Goal: Communication & Community: Connect with others

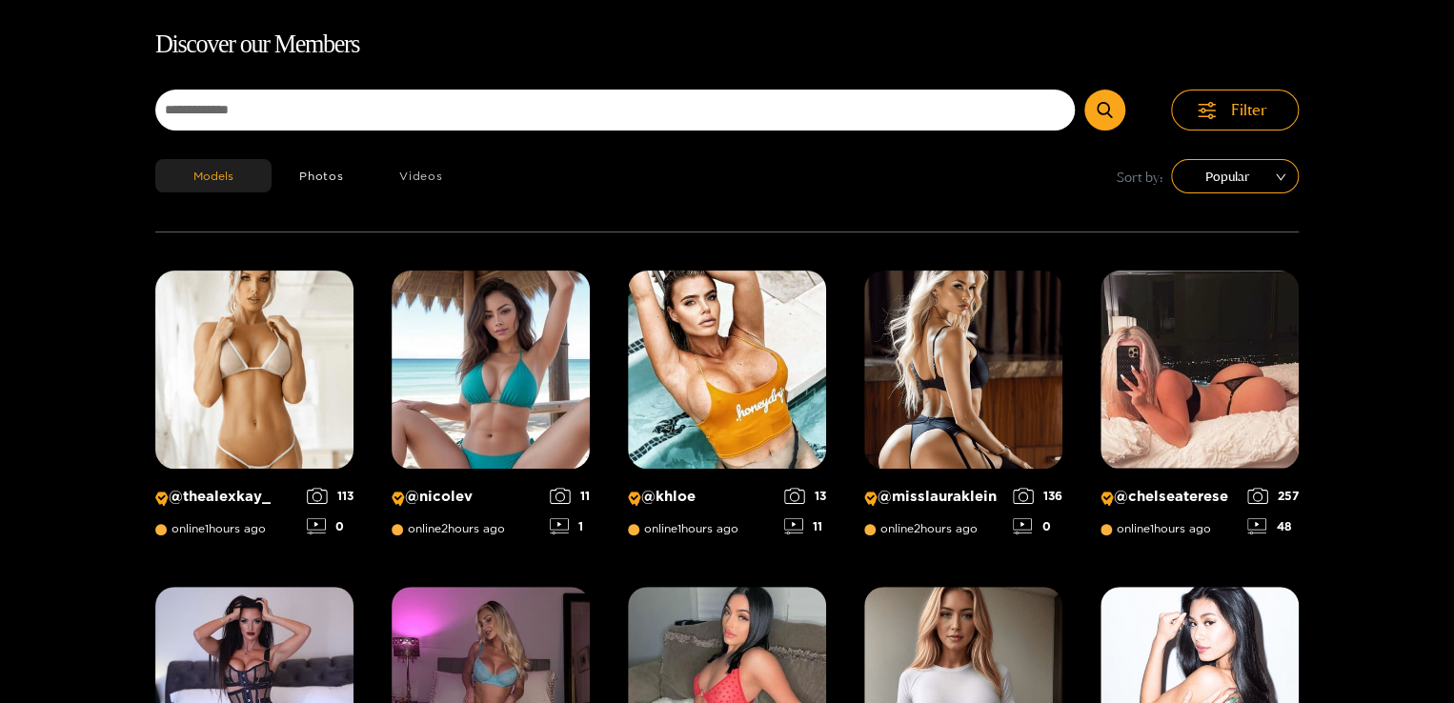
scroll to position [122, 0]
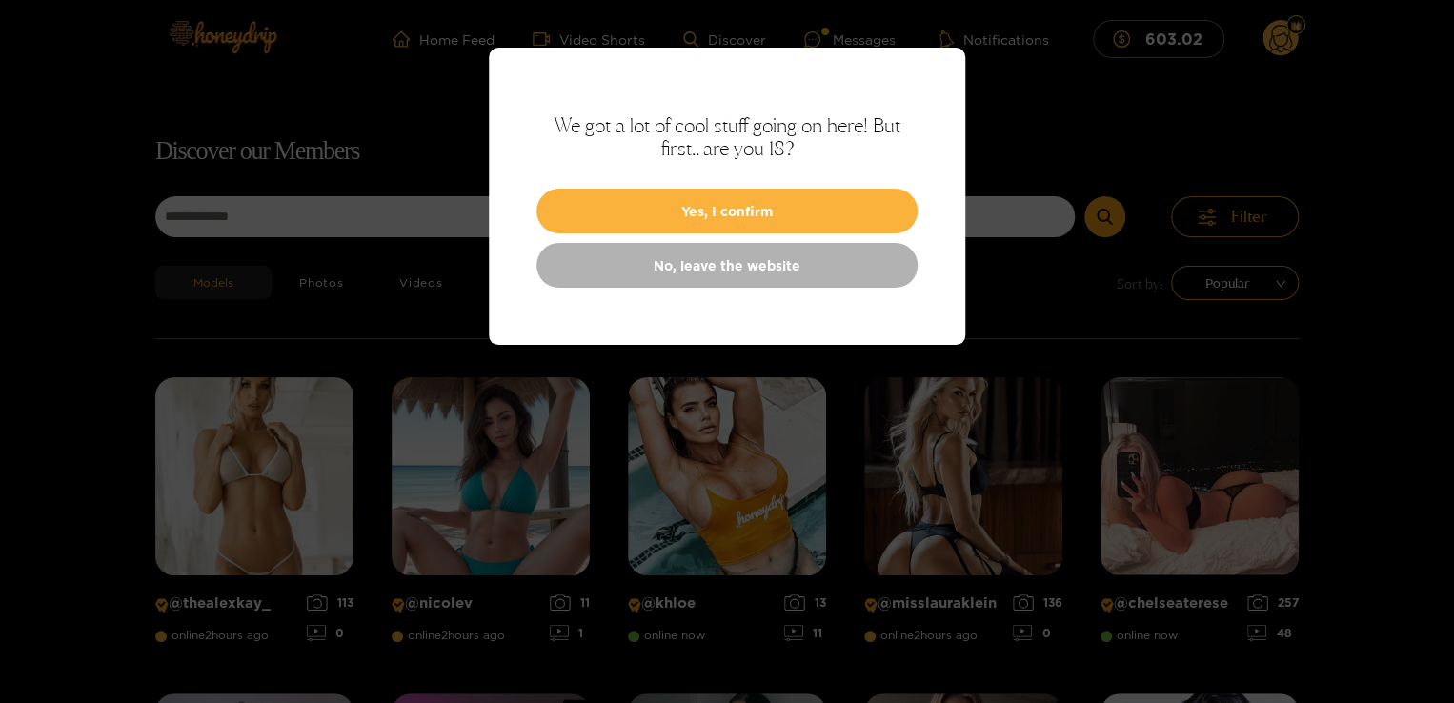
drag, startPoint x: 1448, startPoint y: 192, endPoint x: 1432, endPoint y: 59, distance: 134.3
click at [1432, 59] on div at bounding box center [727, 351] width 1454 height 703
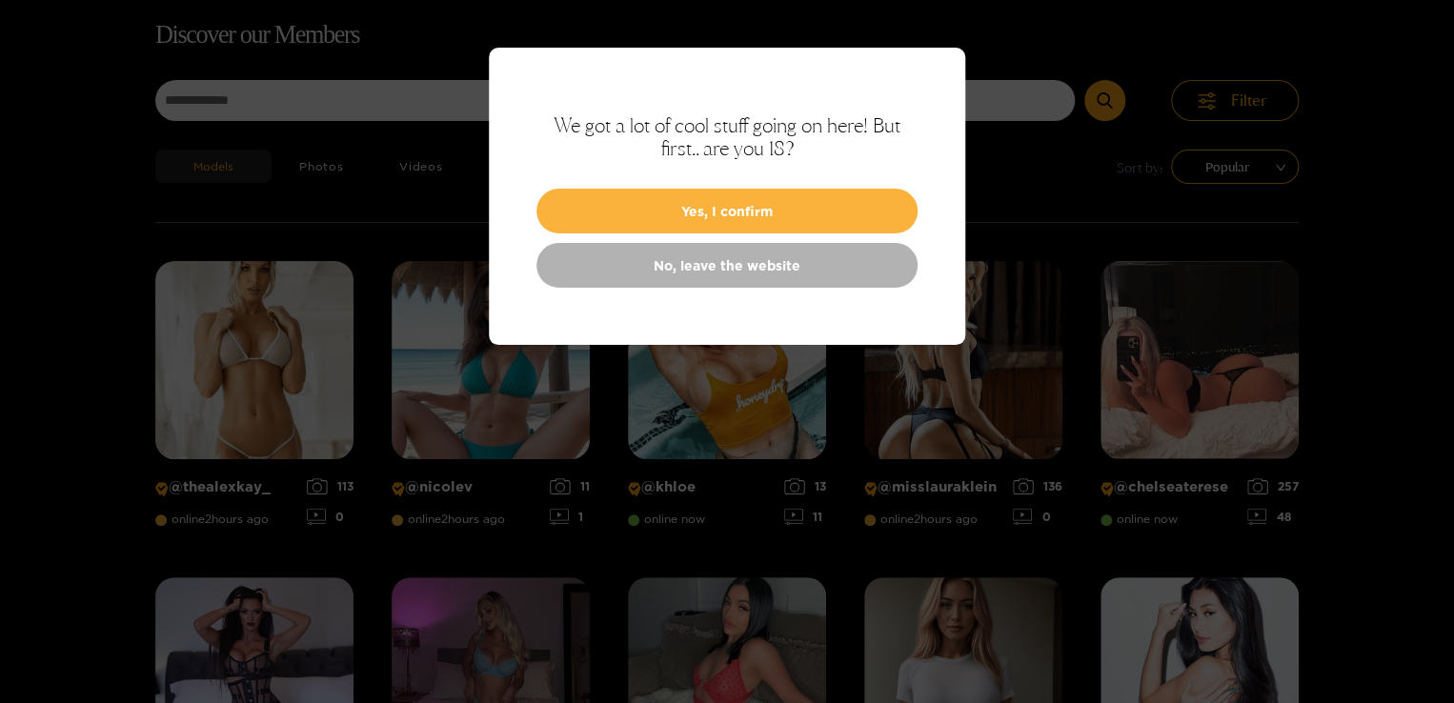
scroll to position [122, 0]
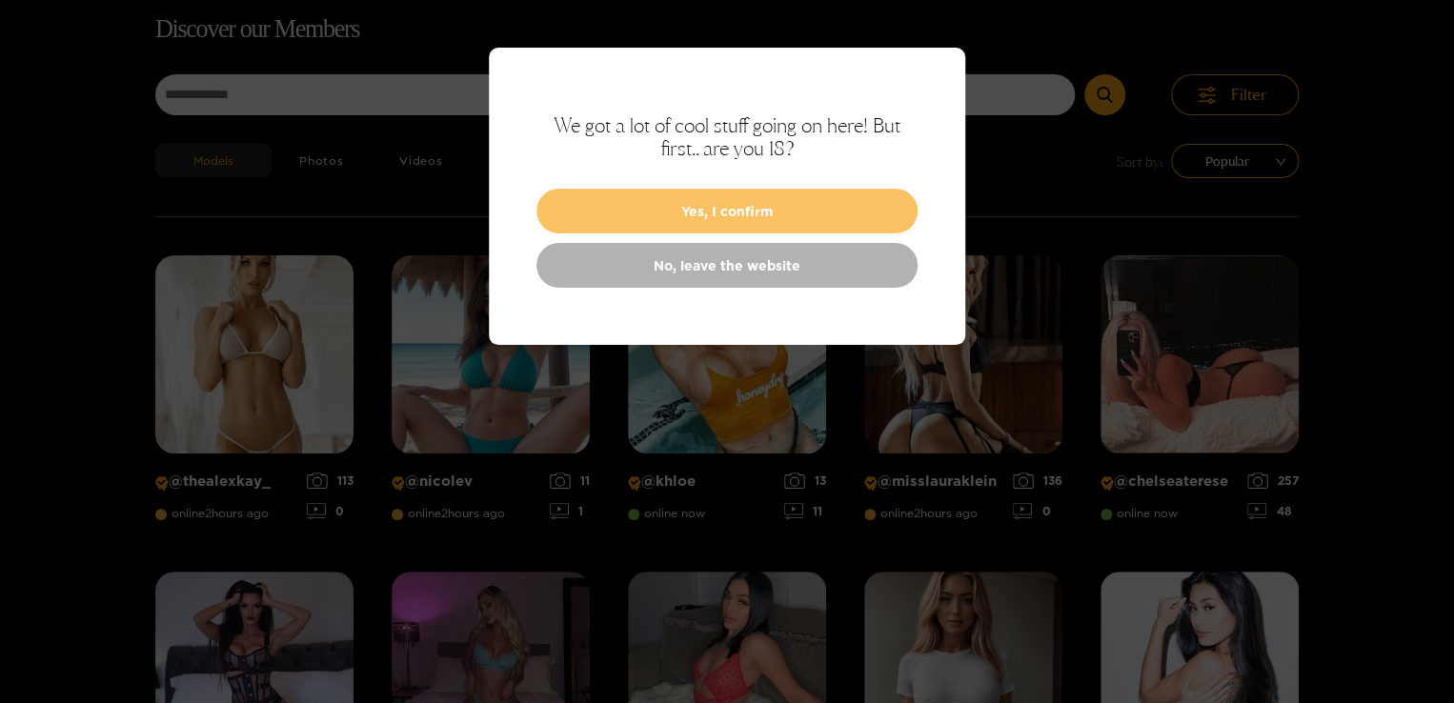
click at [739, 211] on button "Yes, I confirm" at bounding box center [726, 211] width 381 height 45
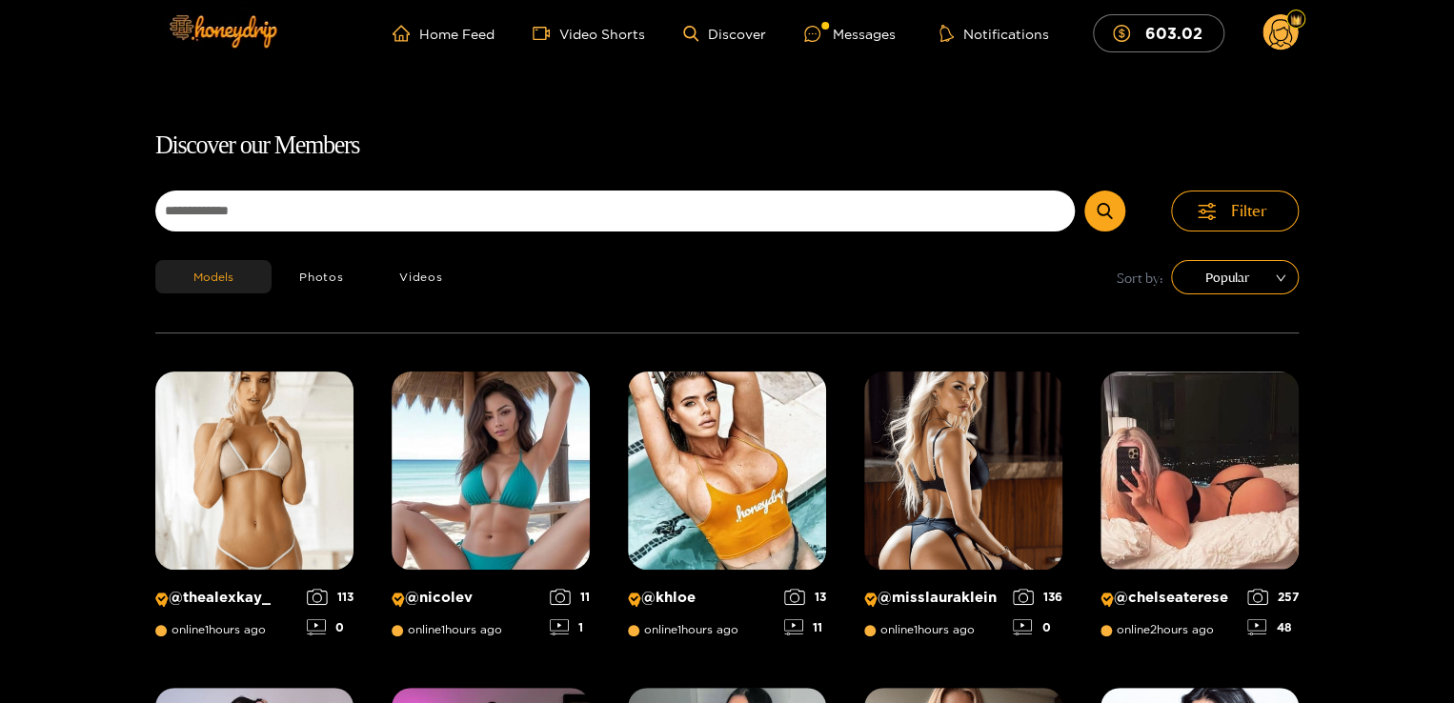
scroll to position [0, 0]
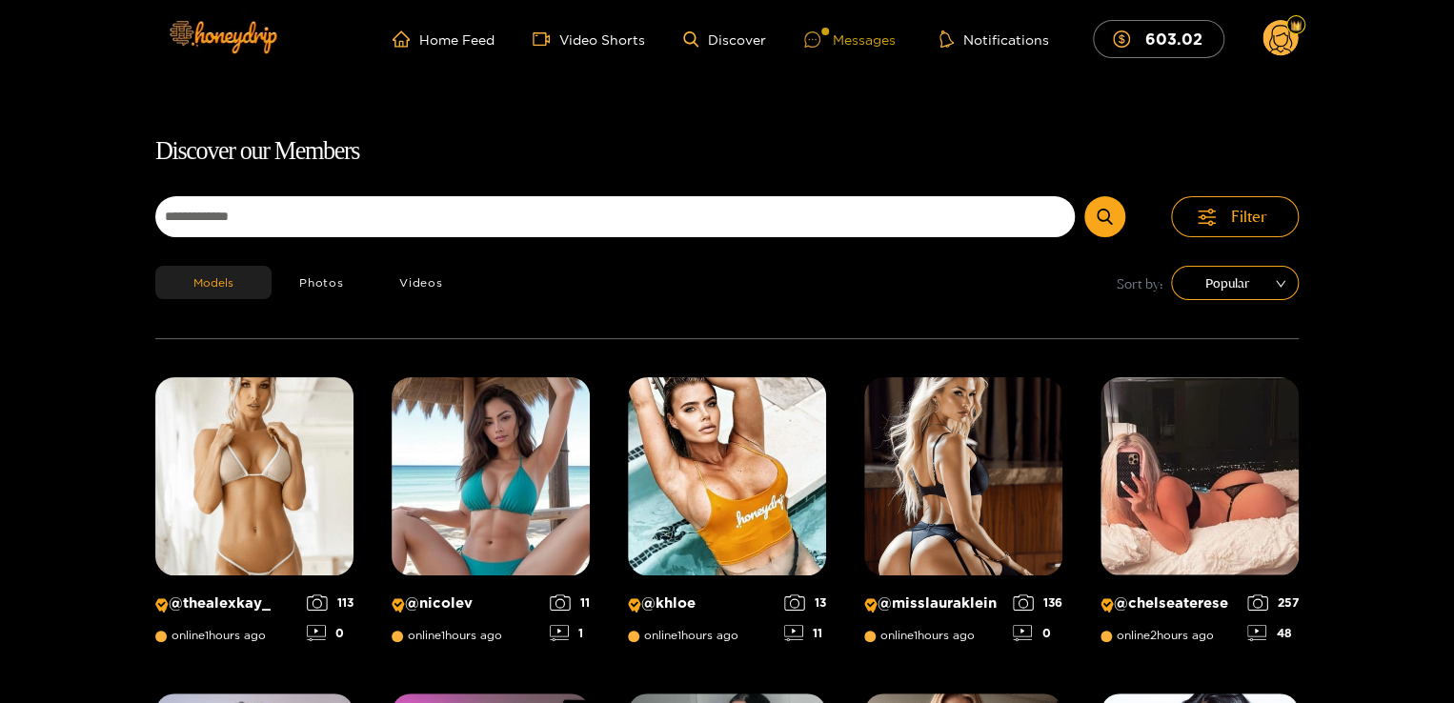
click at [842, 43] on div "Messages" at bounding box center [849, 40] width 91 height 22
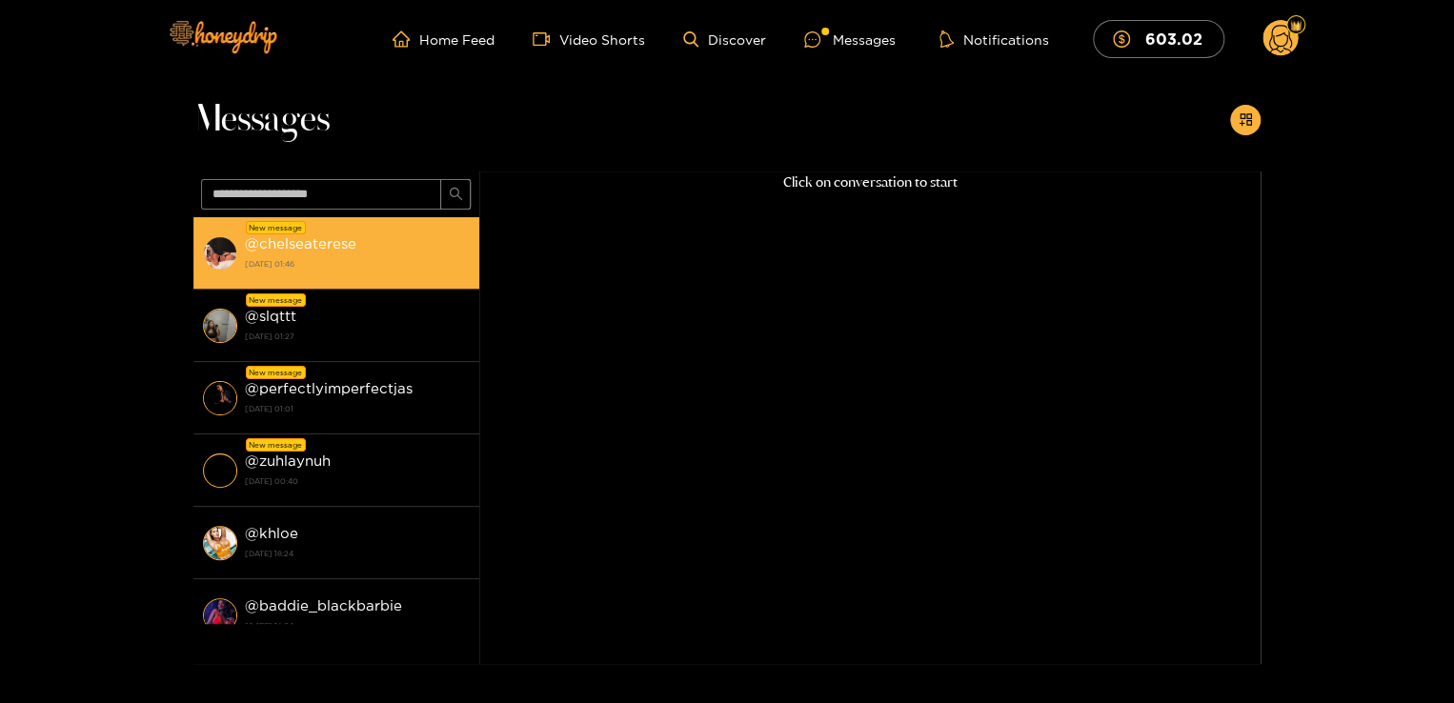
click at [379, 271] on strong "2 October 2025 01:46" at bounding box center [357, 263] width 225 height 17
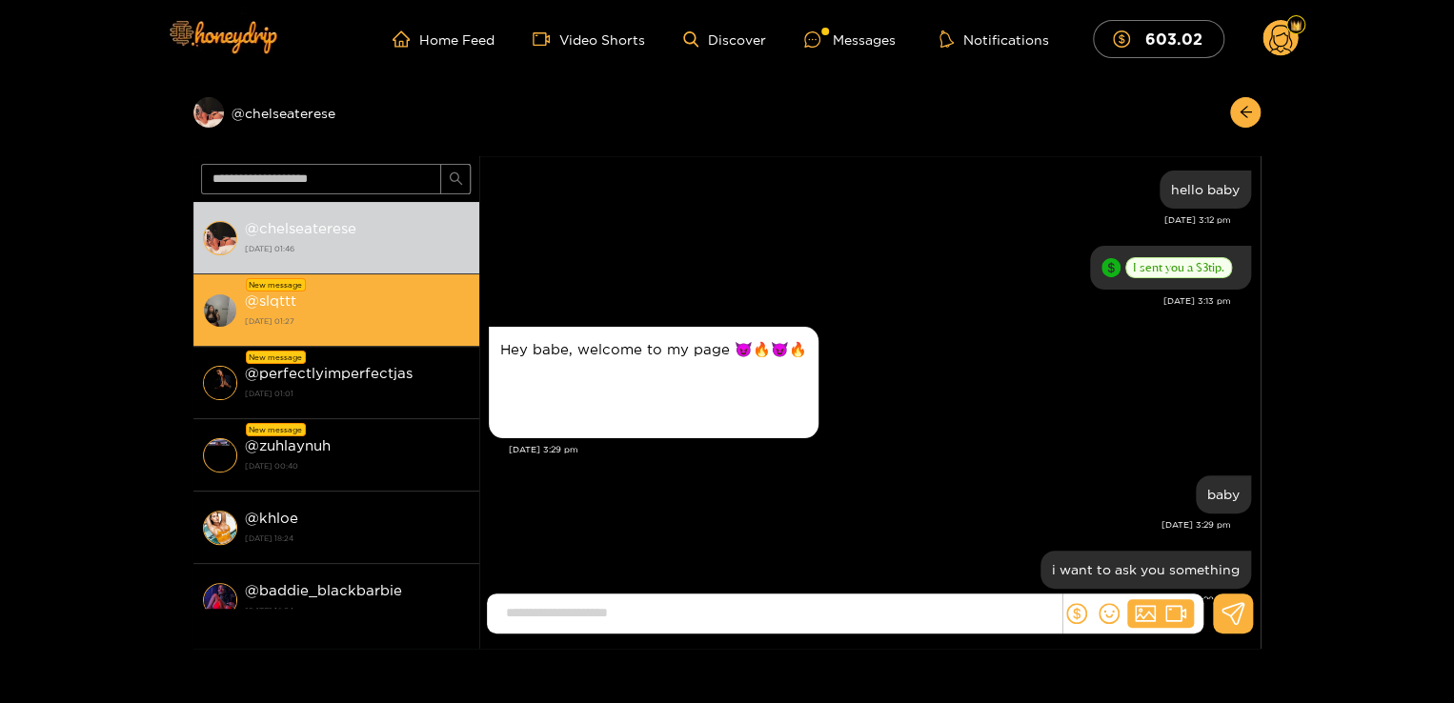
scroll to position [1282, 0]
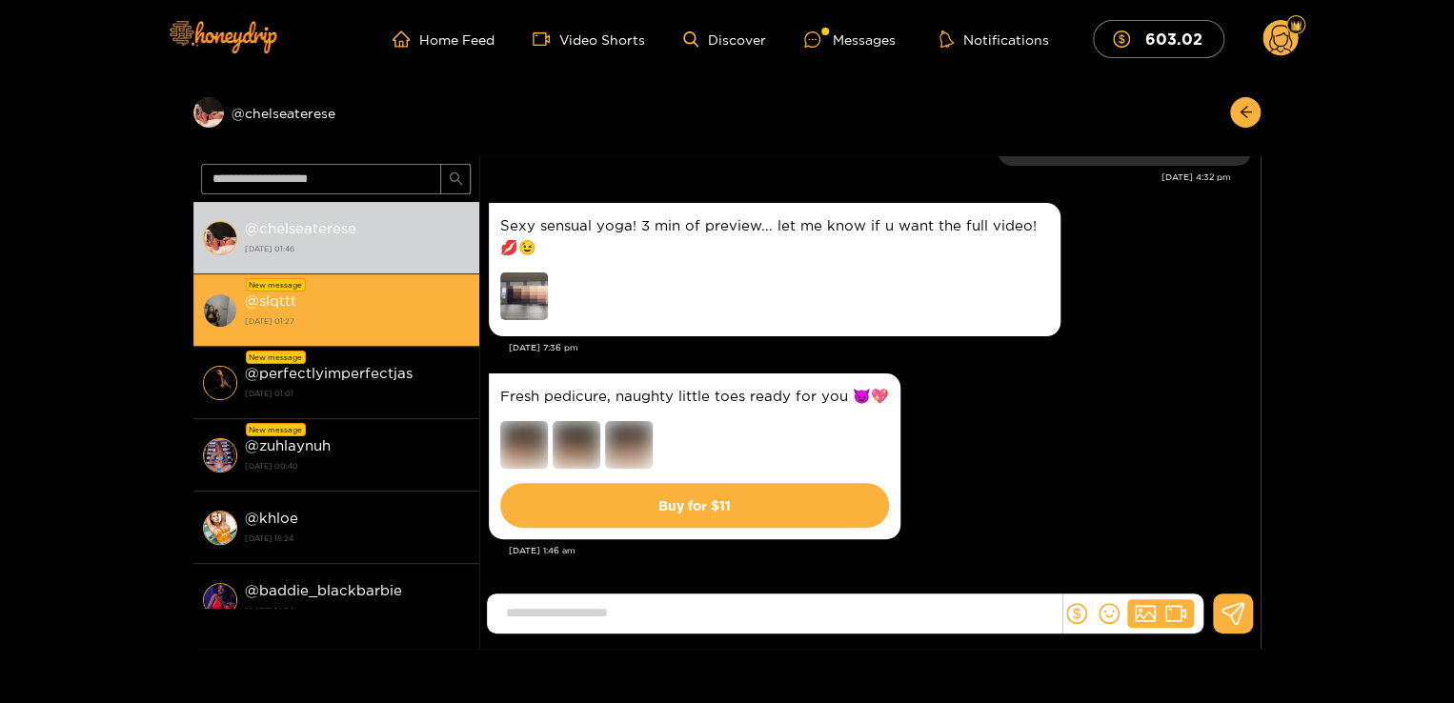
click at [378, 297] on div "@ slqttt 2 October 2025 01:27" at bounding box center [357, 310] width 225 height 43
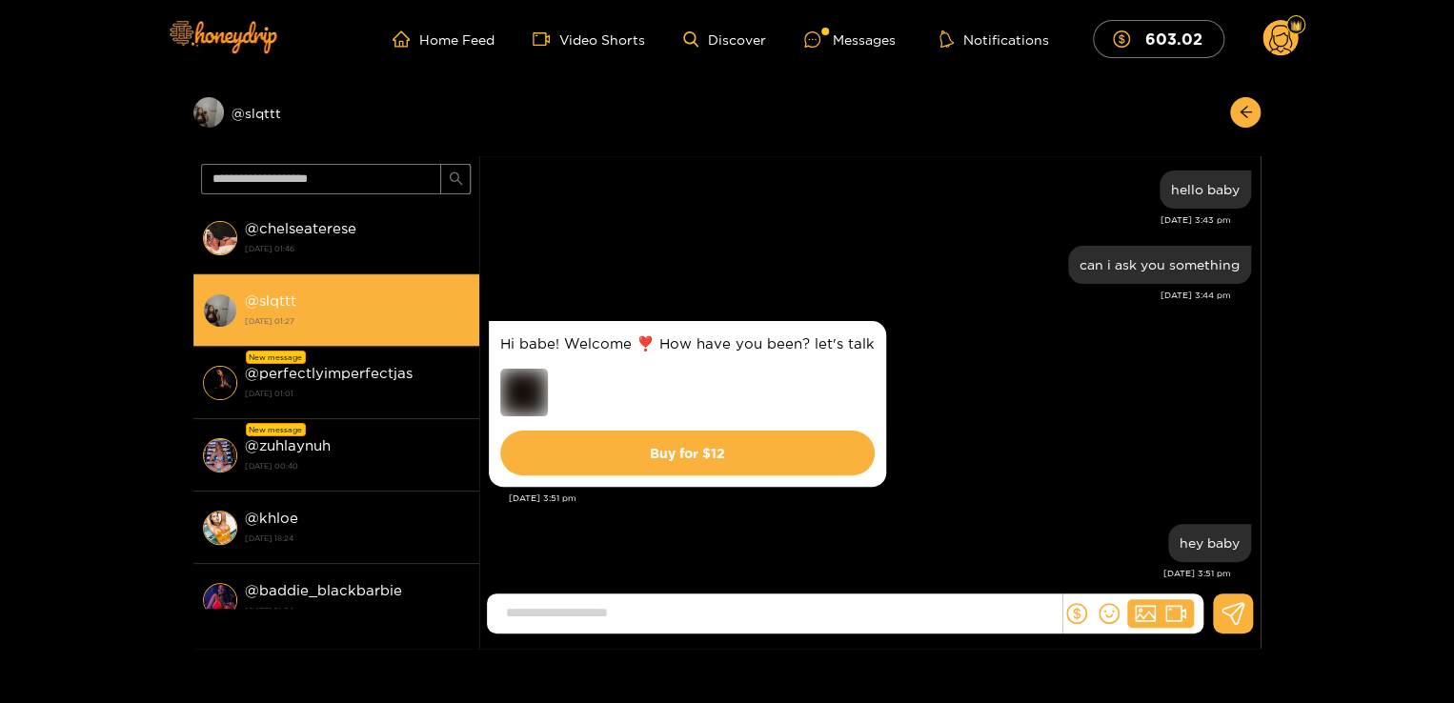
scroll to position [271, 0]
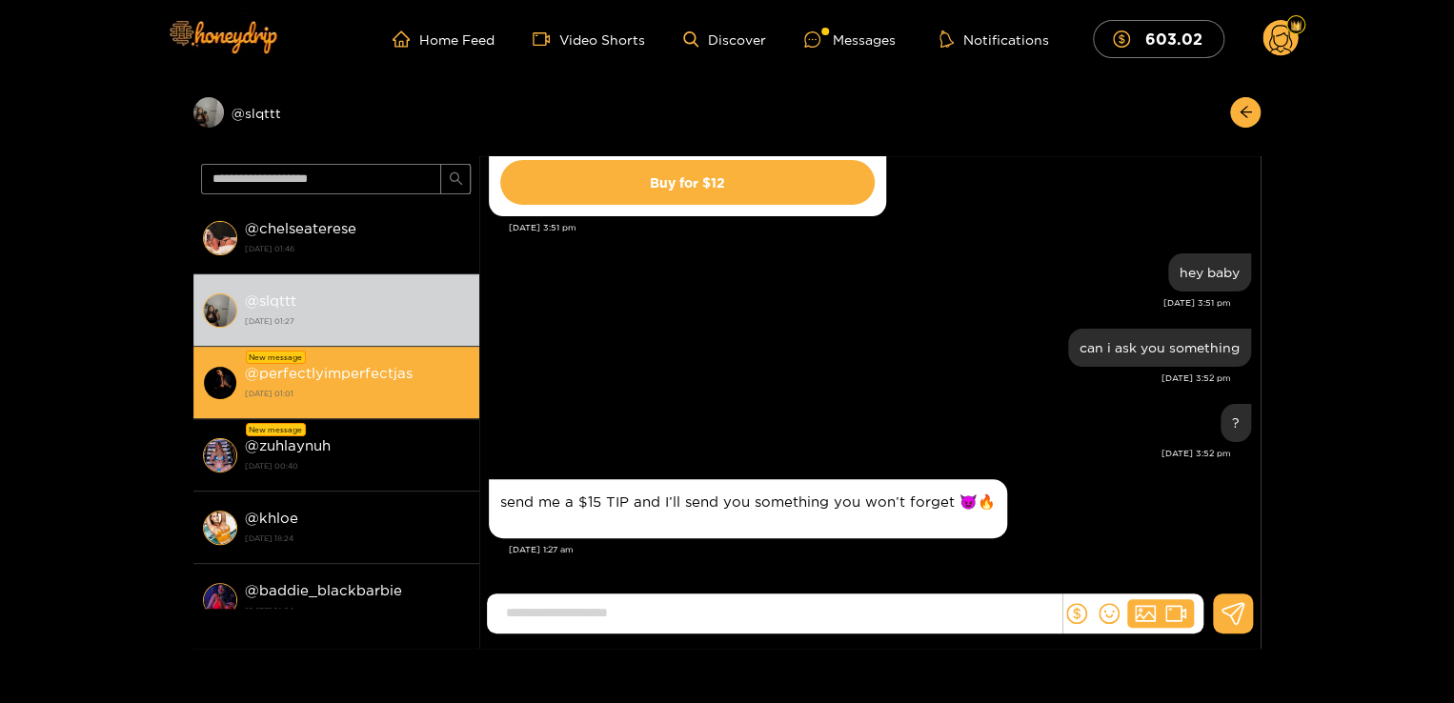
click at [322, 374] on strong "@ perfectlyimperfectjas" at bounding box center [329, 373] width 168 height 16
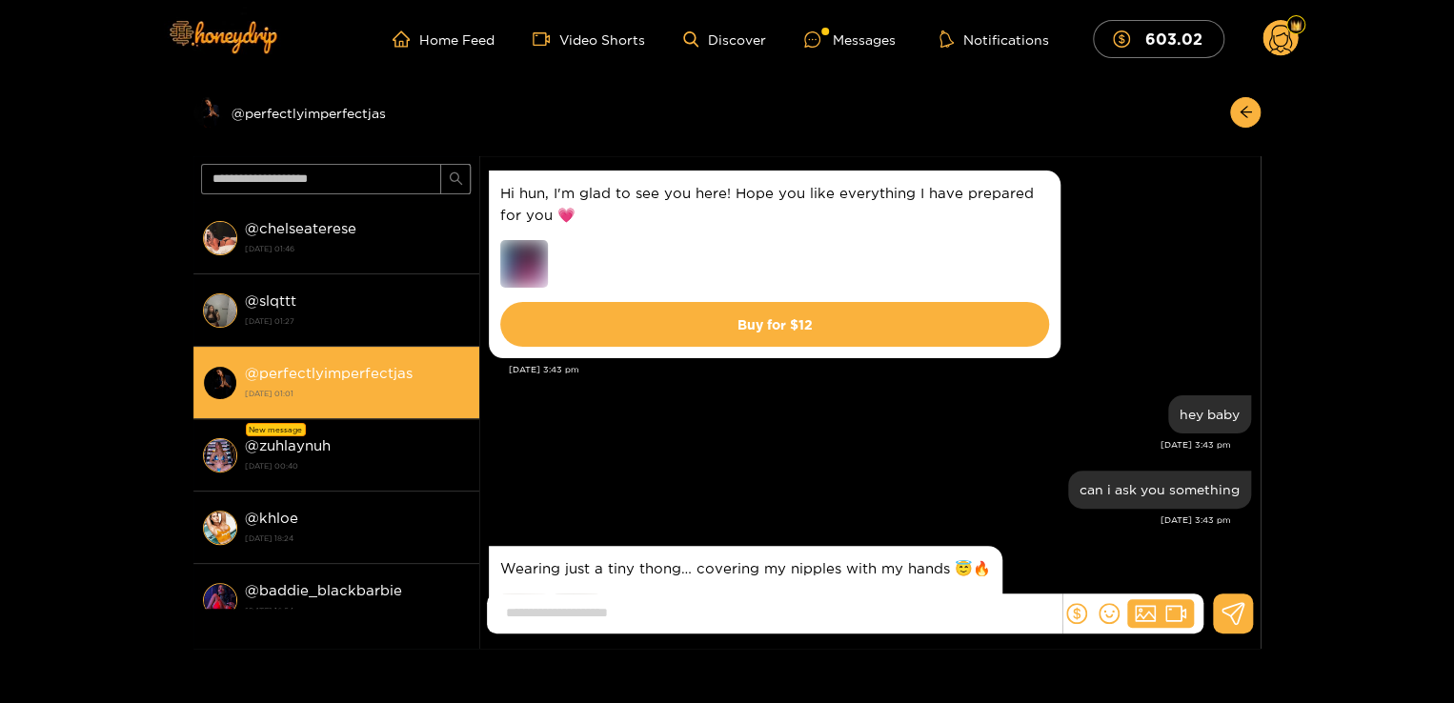
scroll to position [173, 0]
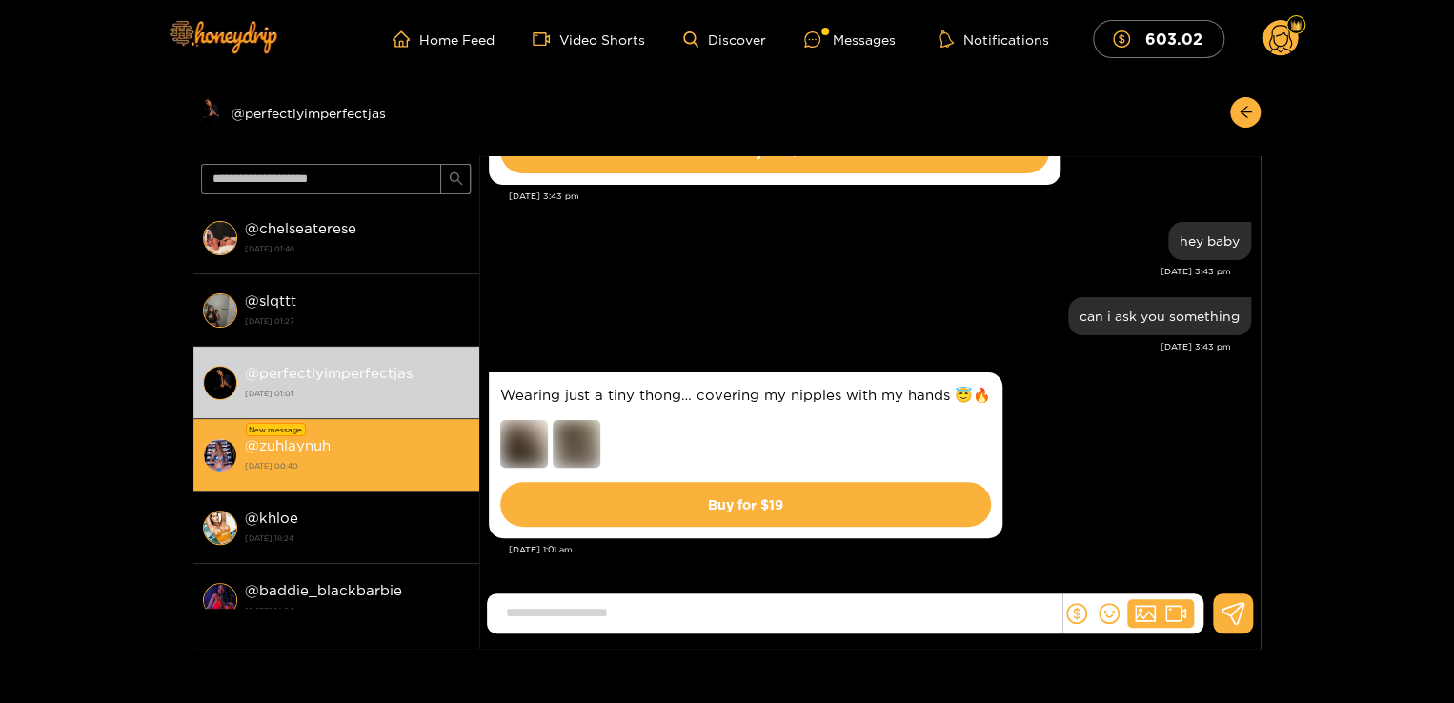
click at [333, 461] on strong "2 October 2025 00:40" at bounding box center [357, 465] width 225 height 17
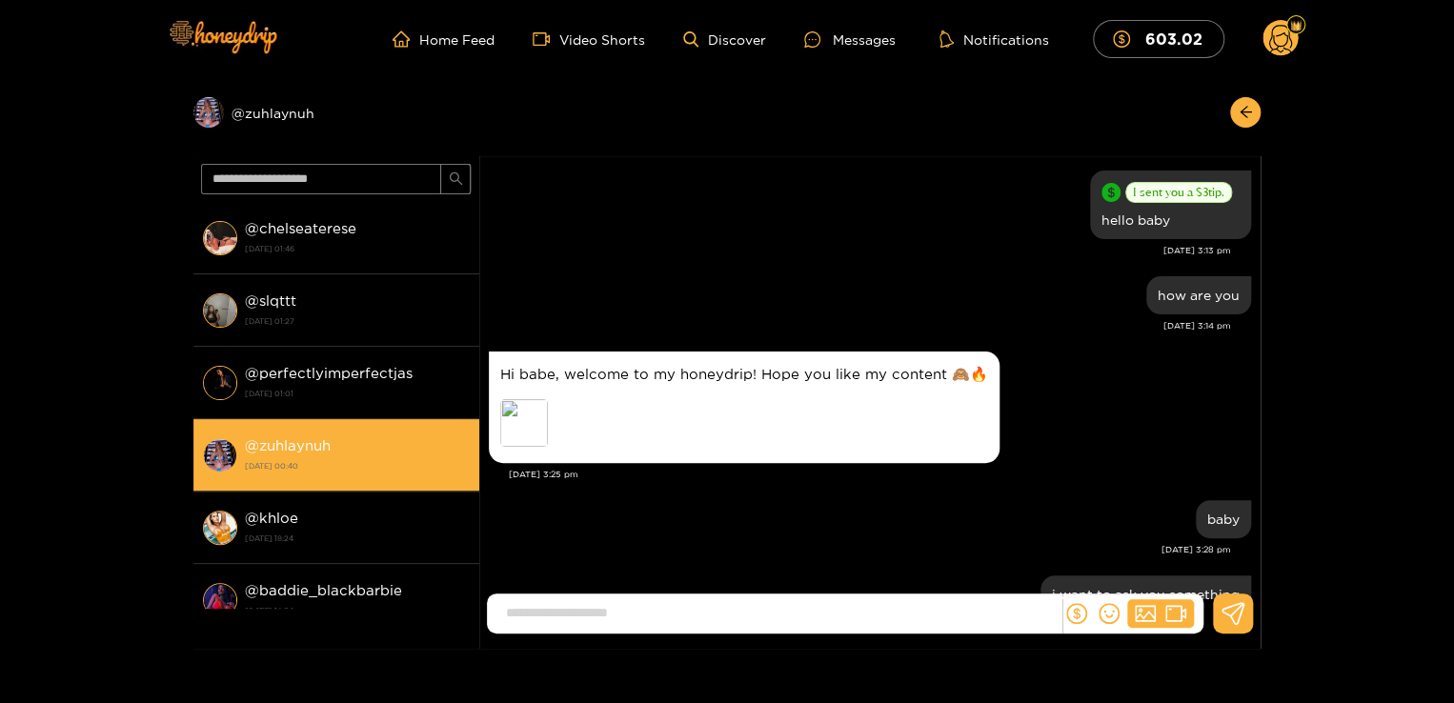
scroll to position [834, 0]
